Goal: Find contact information: Find contact information

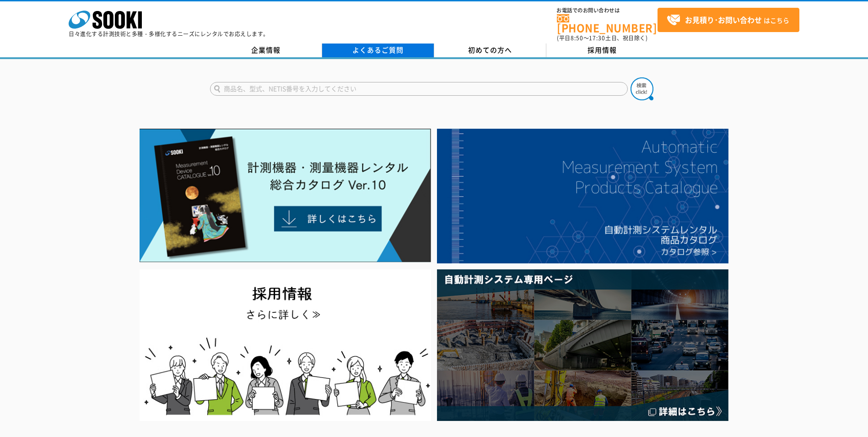
click at [387, 43] on link "よくあるご質問" at bounding box center [378, 50] width 112 height 14
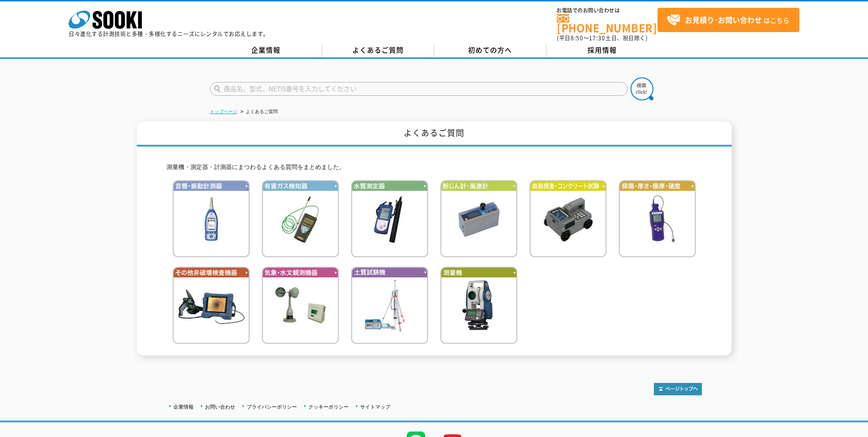
click at [231, 109] on link "トップページ" at bounding box center [223, 111] width 27 height 5
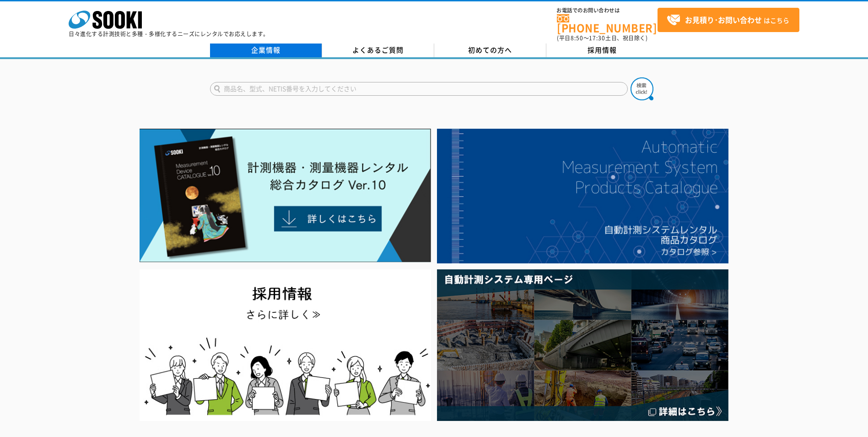
click at [257, 43] on link "企業情報" at bounding box center [266, 50] width 112 height 14
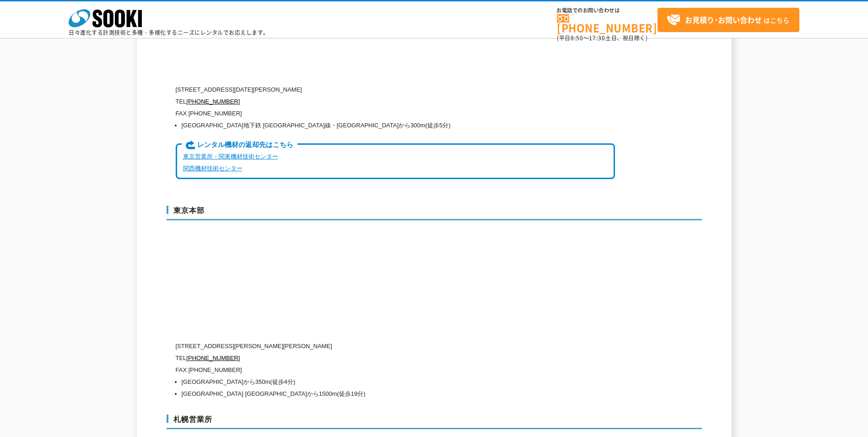
scroll to position [2152, 0]
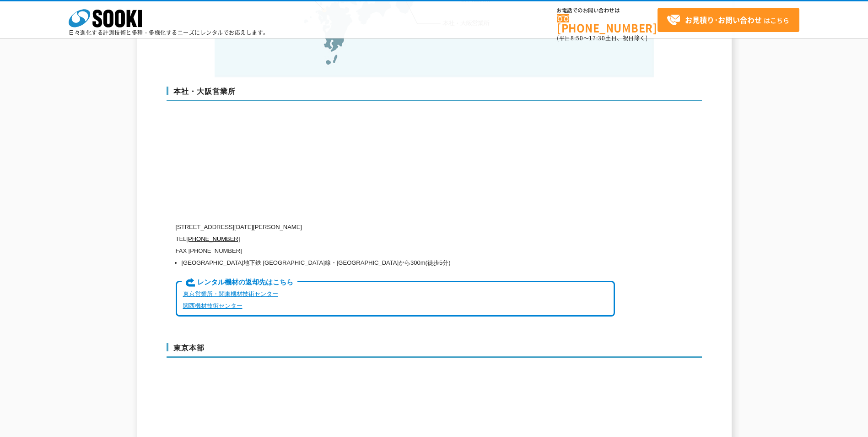
click at [248, 290] on link "東京営業所・関東機材技術センター" at bounding box center [230, 293] width 95 height 7
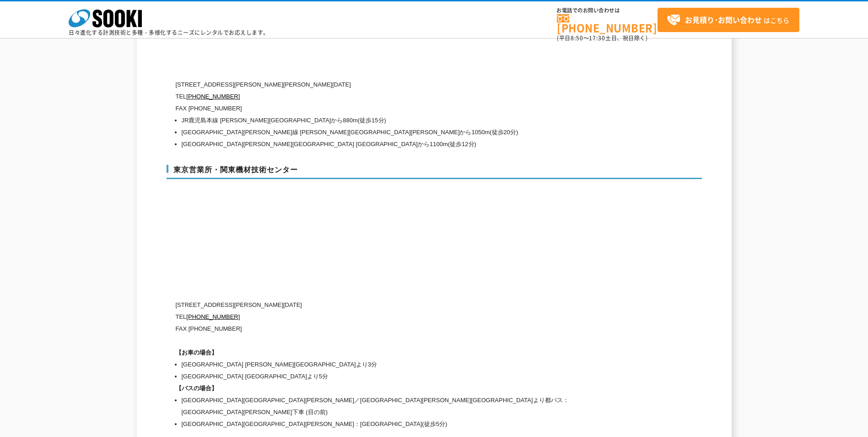
scroll to position [3730, 0]
